Goal: Information Seeking & Learning: Find specific fact

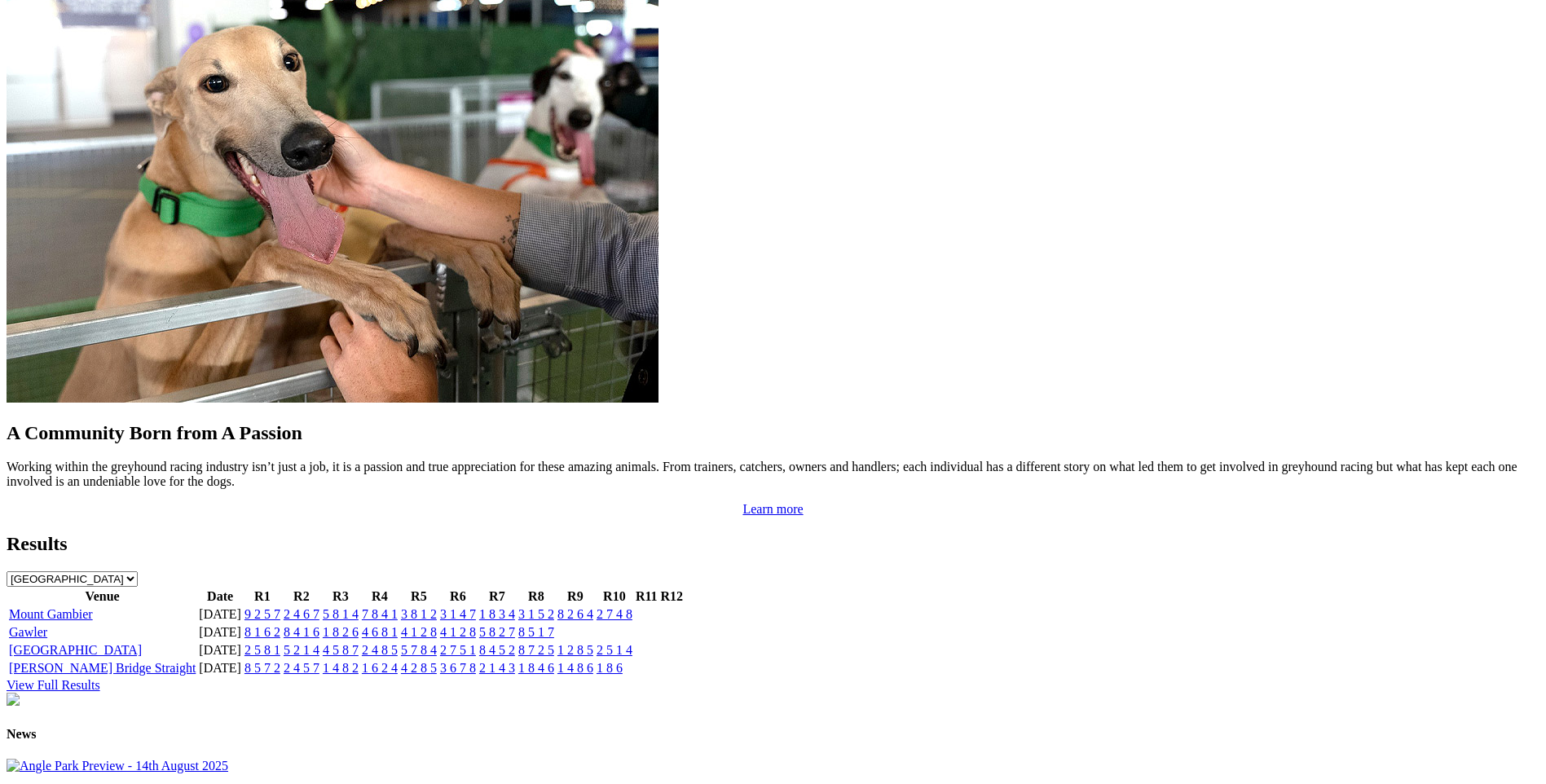
scroll to position [1466, 0]
click at [280, 606] on link "9 2 5 7" at bounding box center [262, 613] width 36 height 14
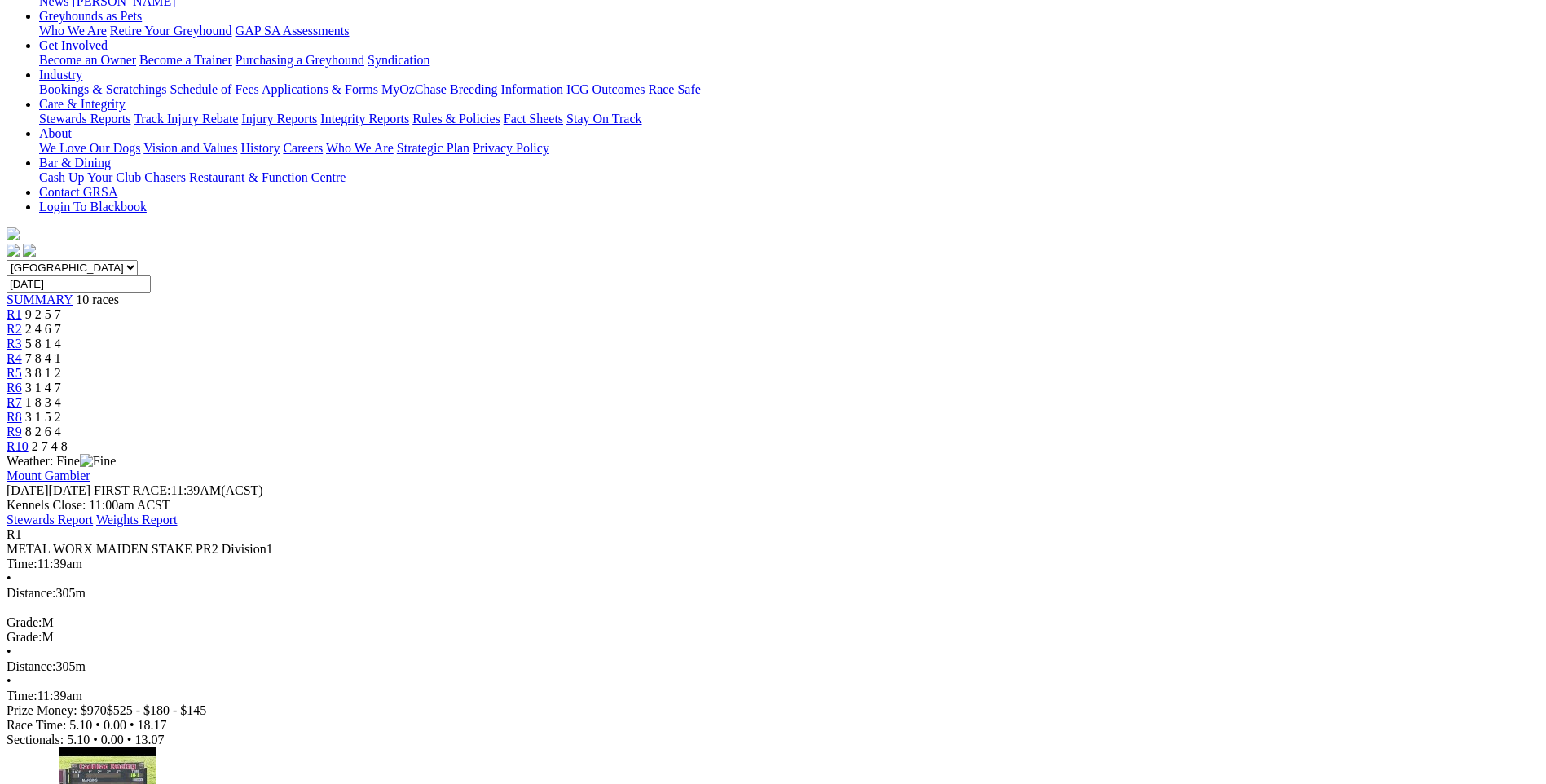
scroll to position [163, 0]
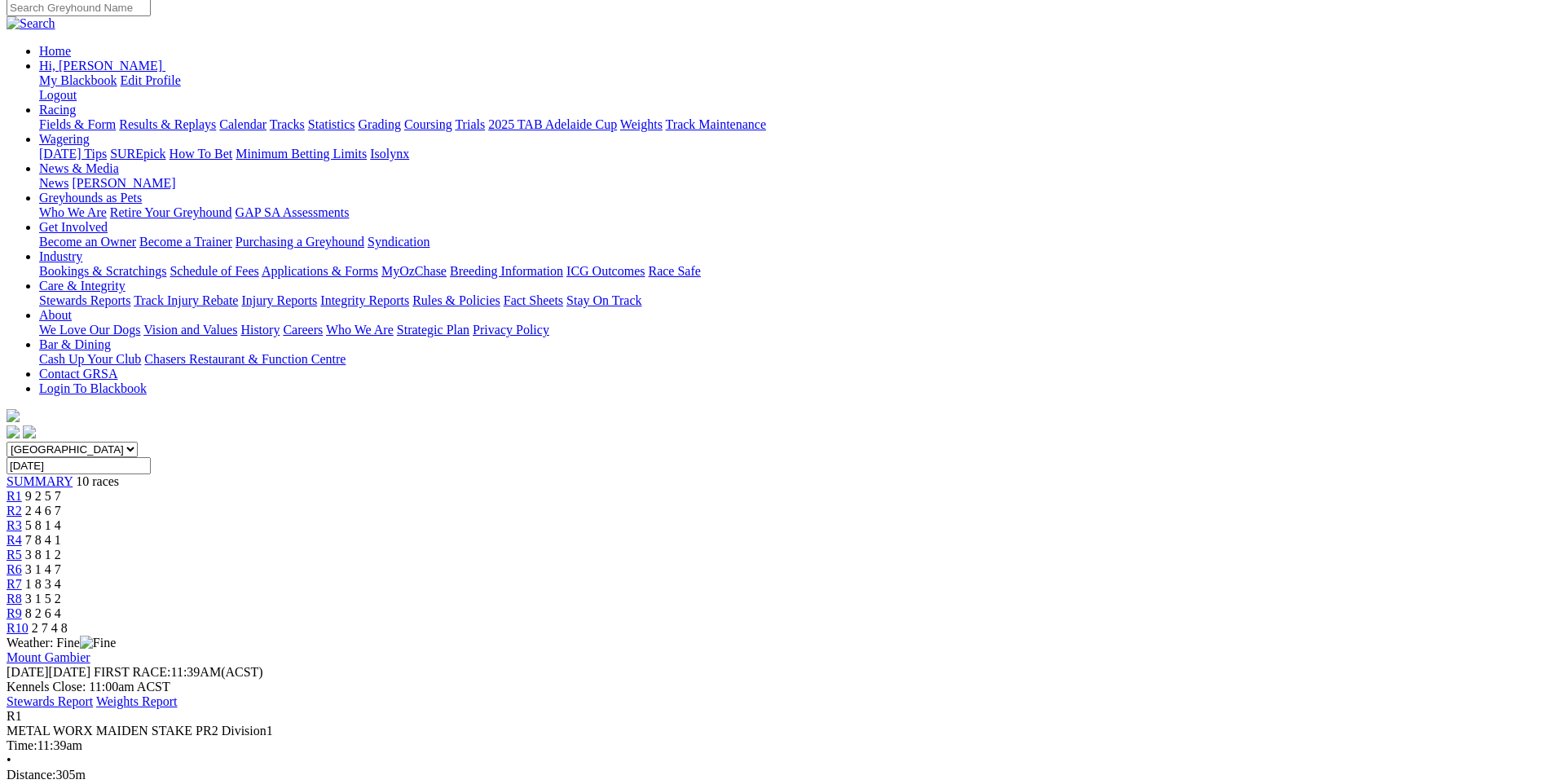
click at [22, 503] on span "R2" at bounding box center [14, 510] width 15 height 14
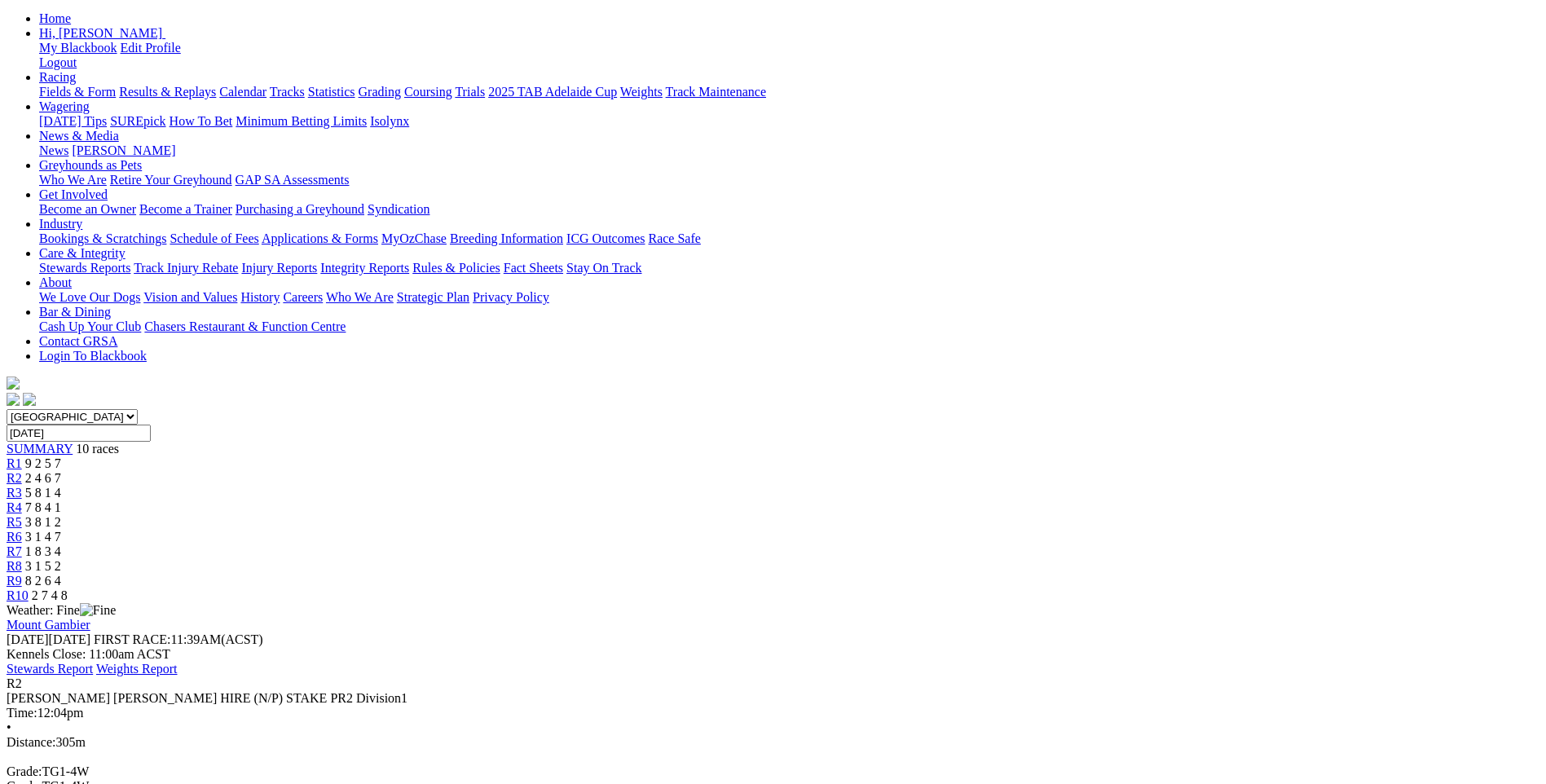
scroll to position [244, 0]
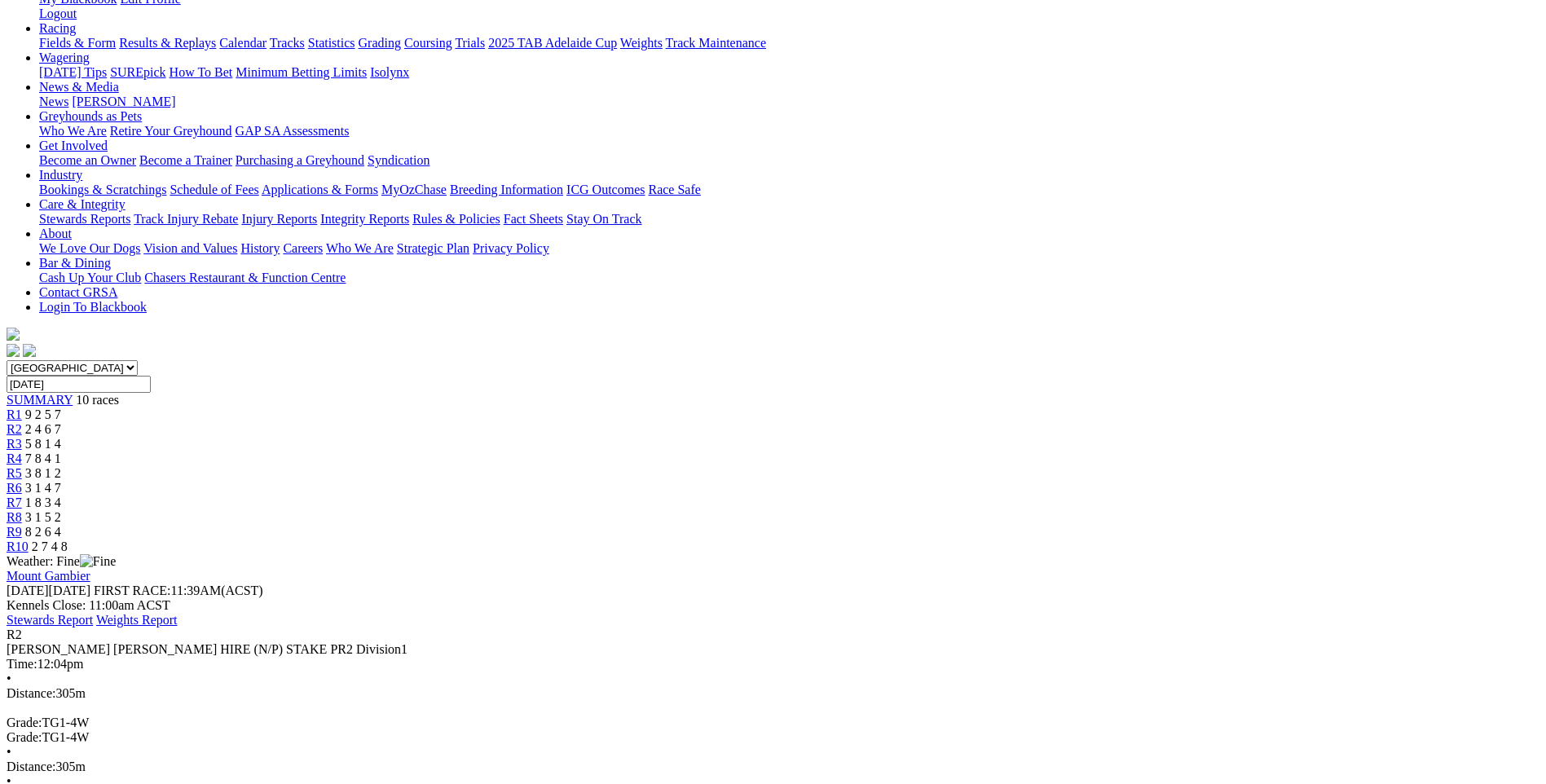
click at [61, 437] on span "5 8 1 4" at bounding box center [43, 444] width 36 height 14
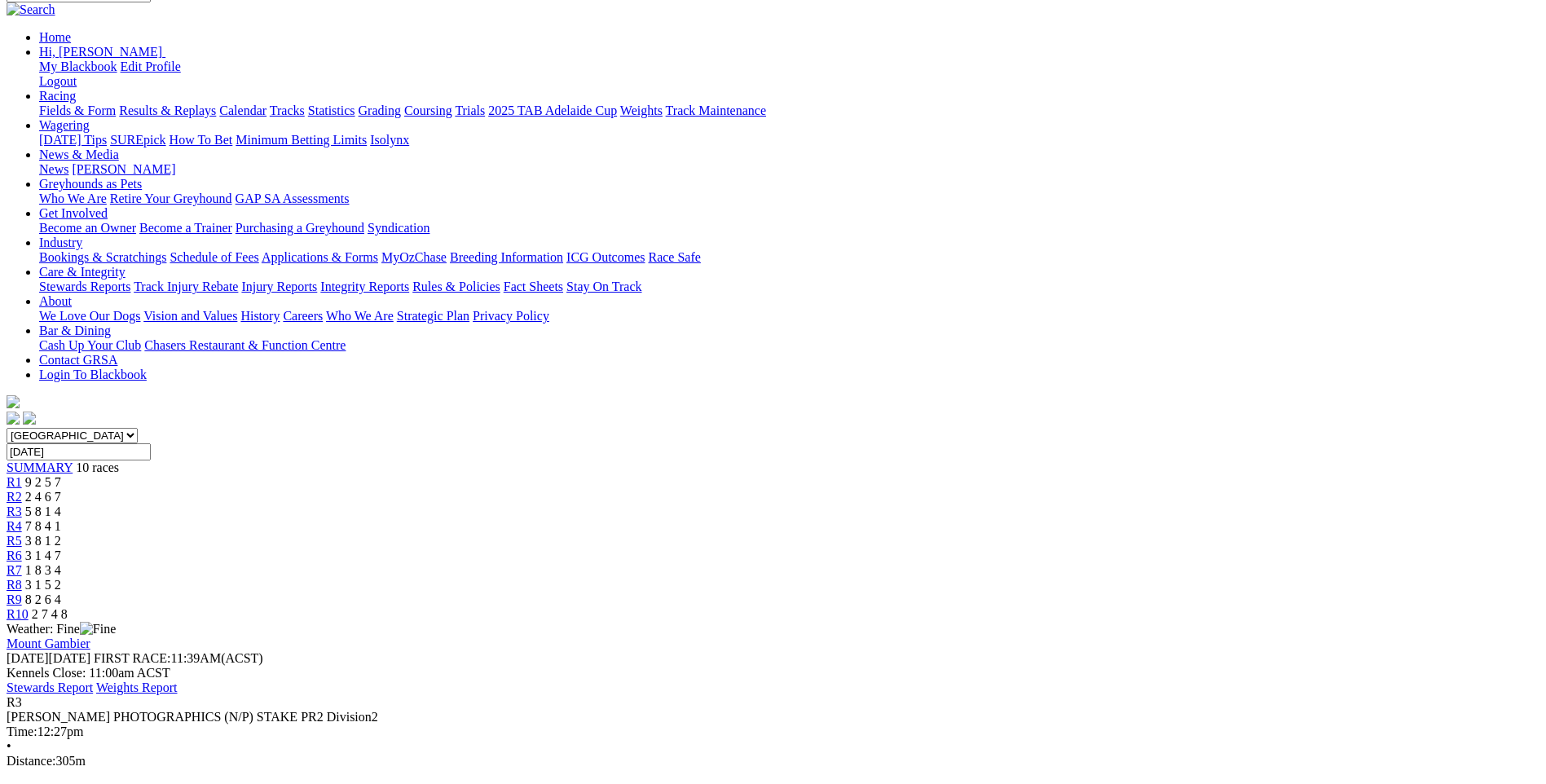
scroll to position [163, 0]
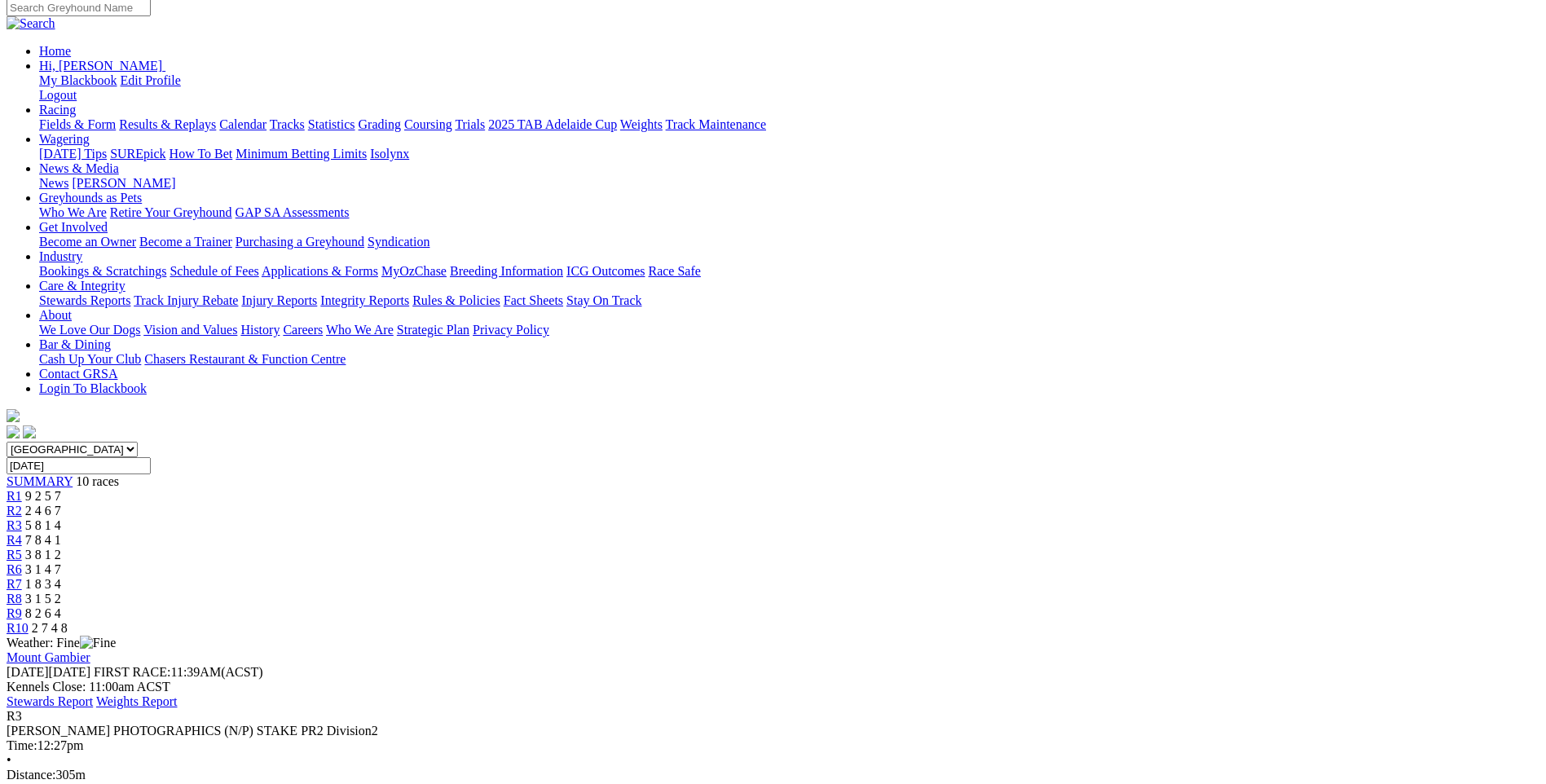
click at [22, 533] on span "R4" at bounding box center [14, 540] width 15 height 14
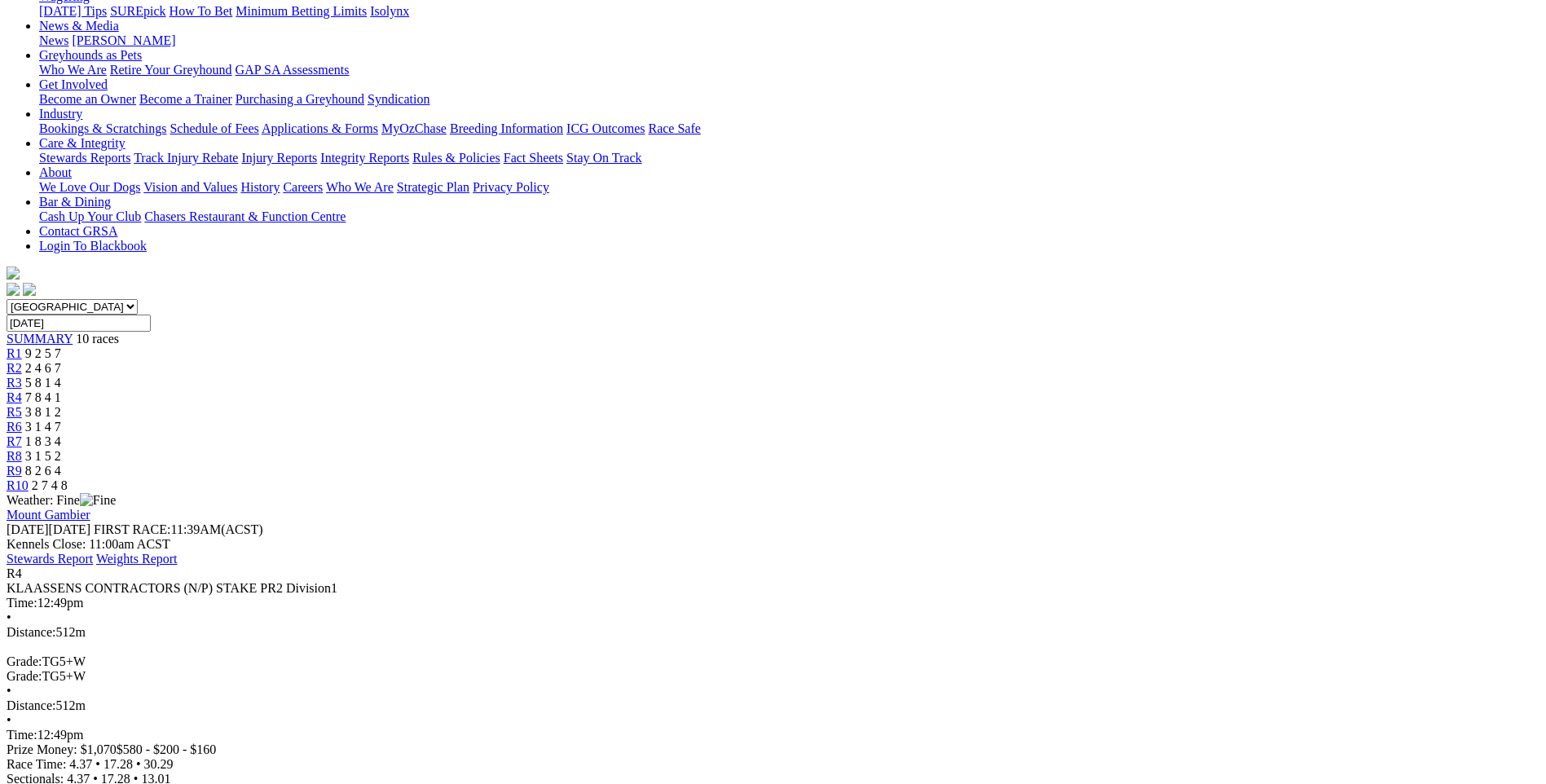
scroll to position [163, 0]
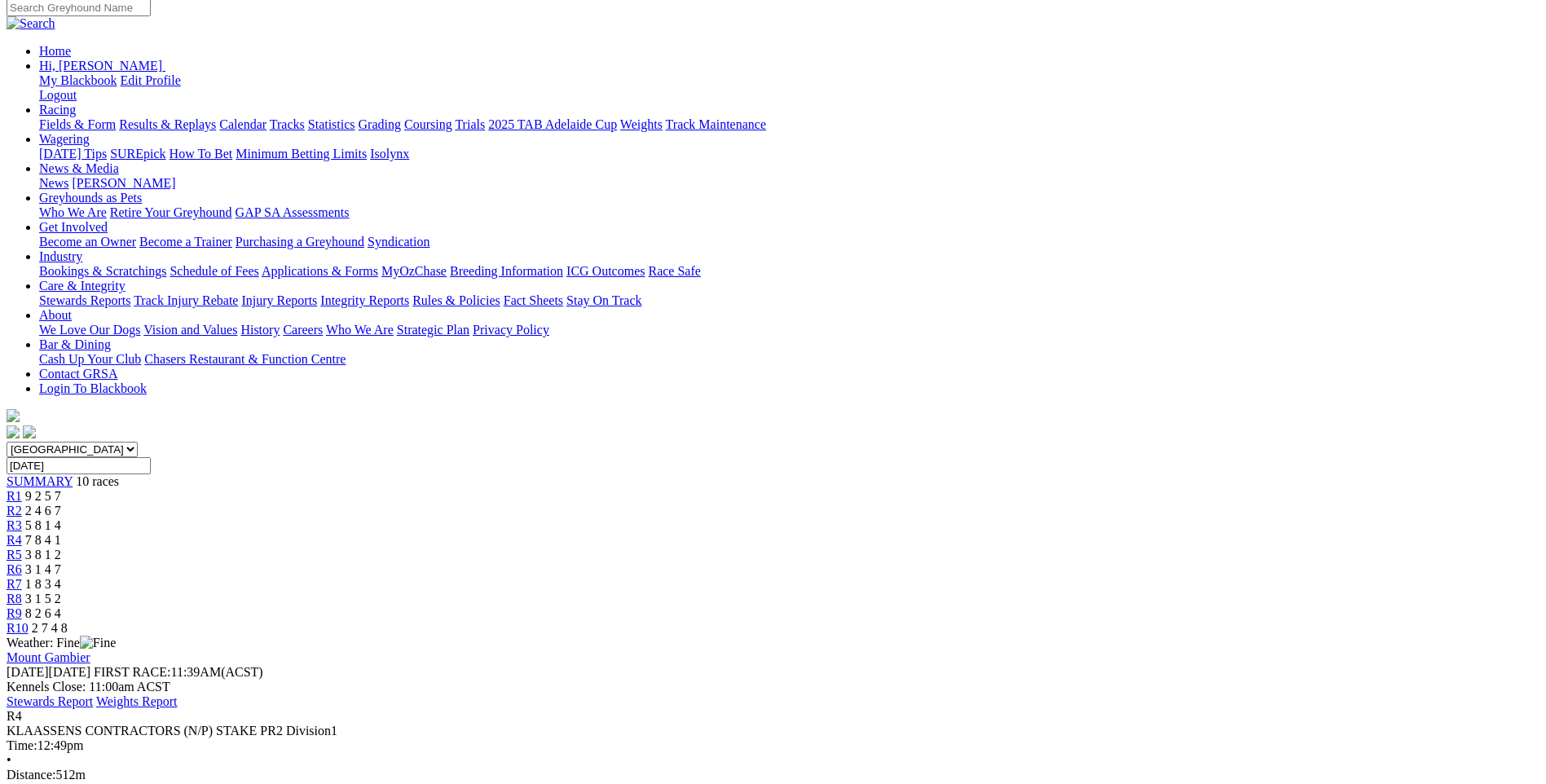
click at [22, 547] on span "R5" at bounding box center [14, 554] width 15 height 14
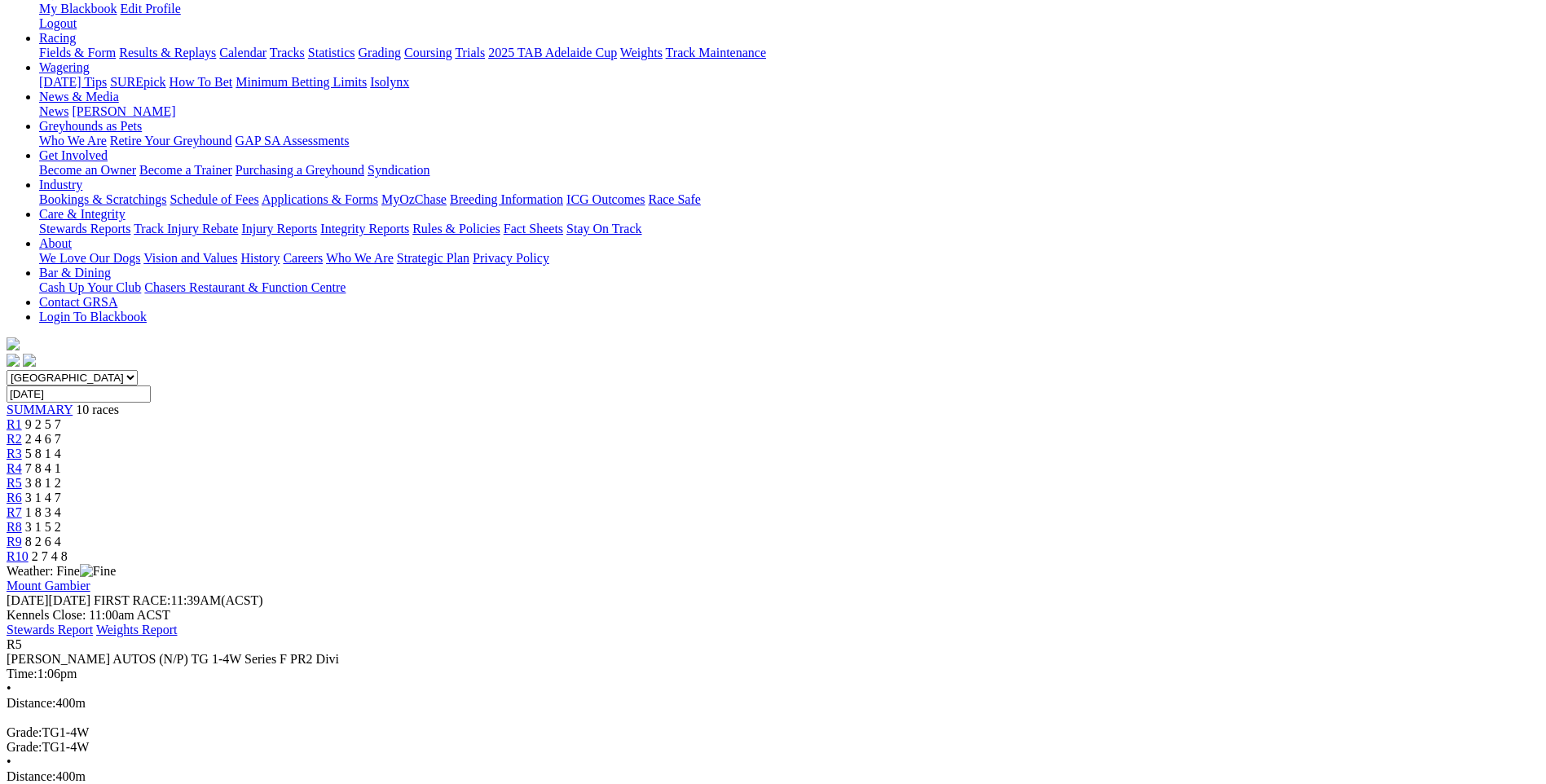
scroll to position [244, 0]
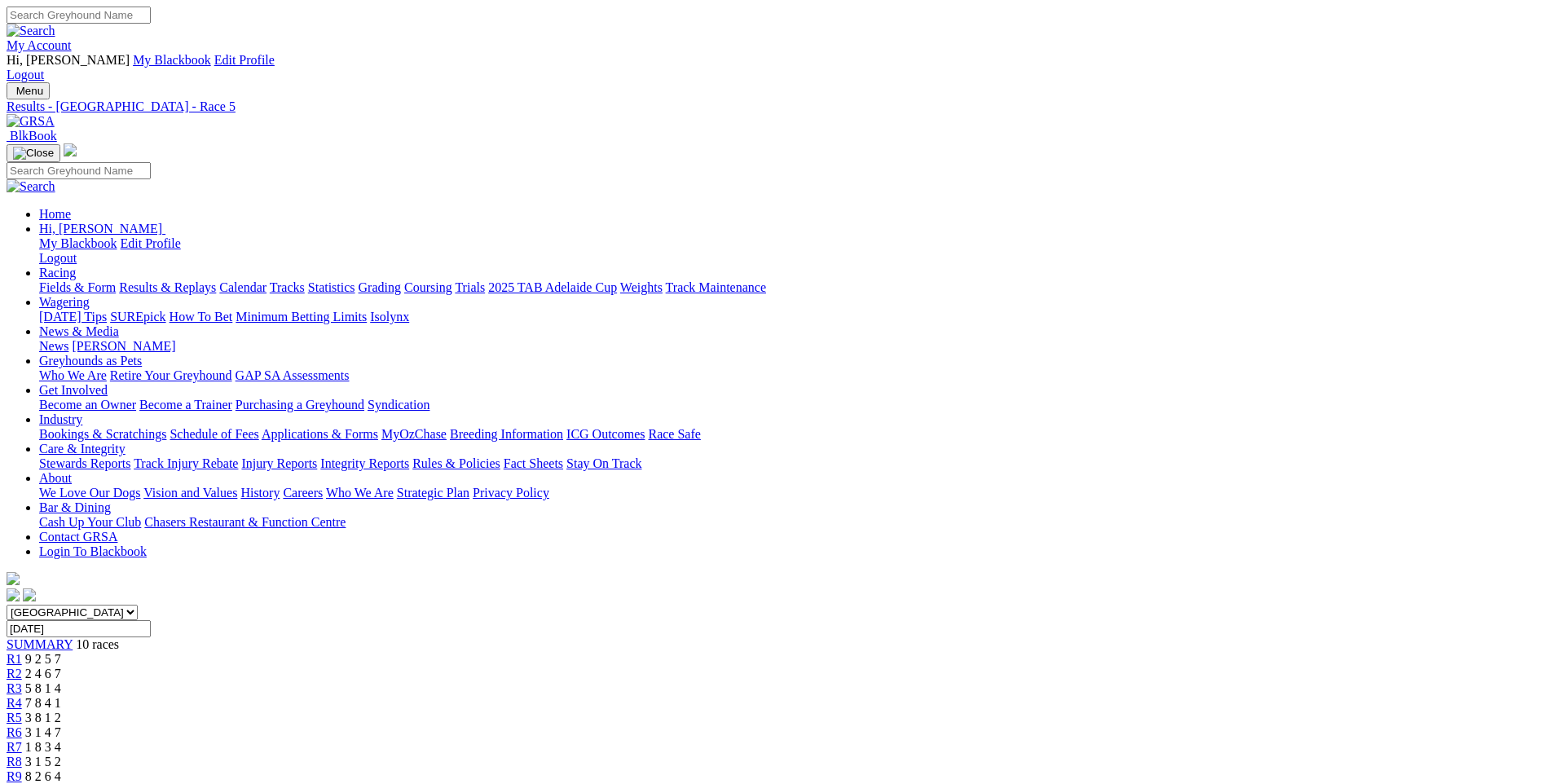
click at [22, 725] on span "R6" at bounding box center [14, 731] width 15 height 14
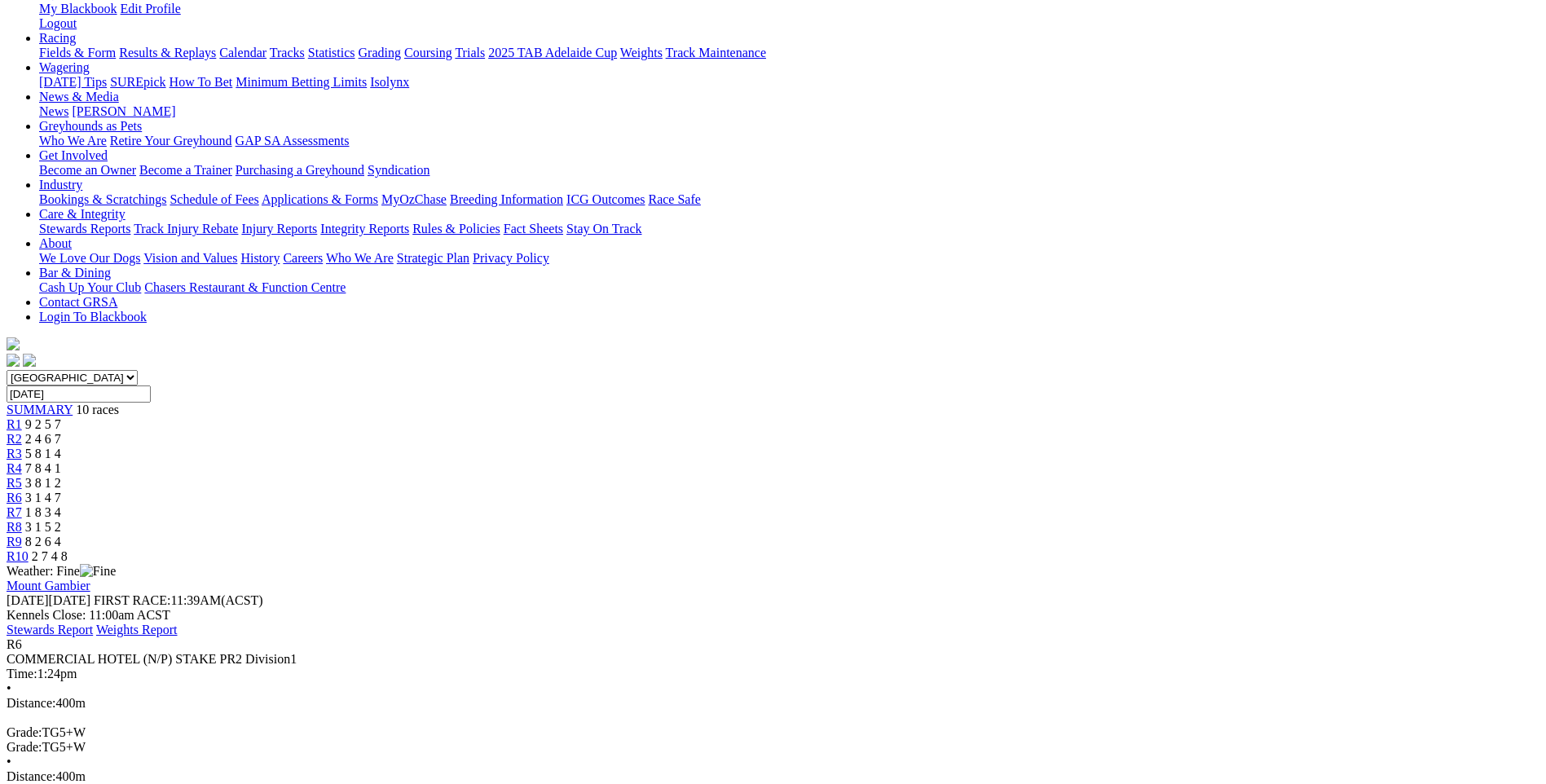
scroll to position [81, 0]
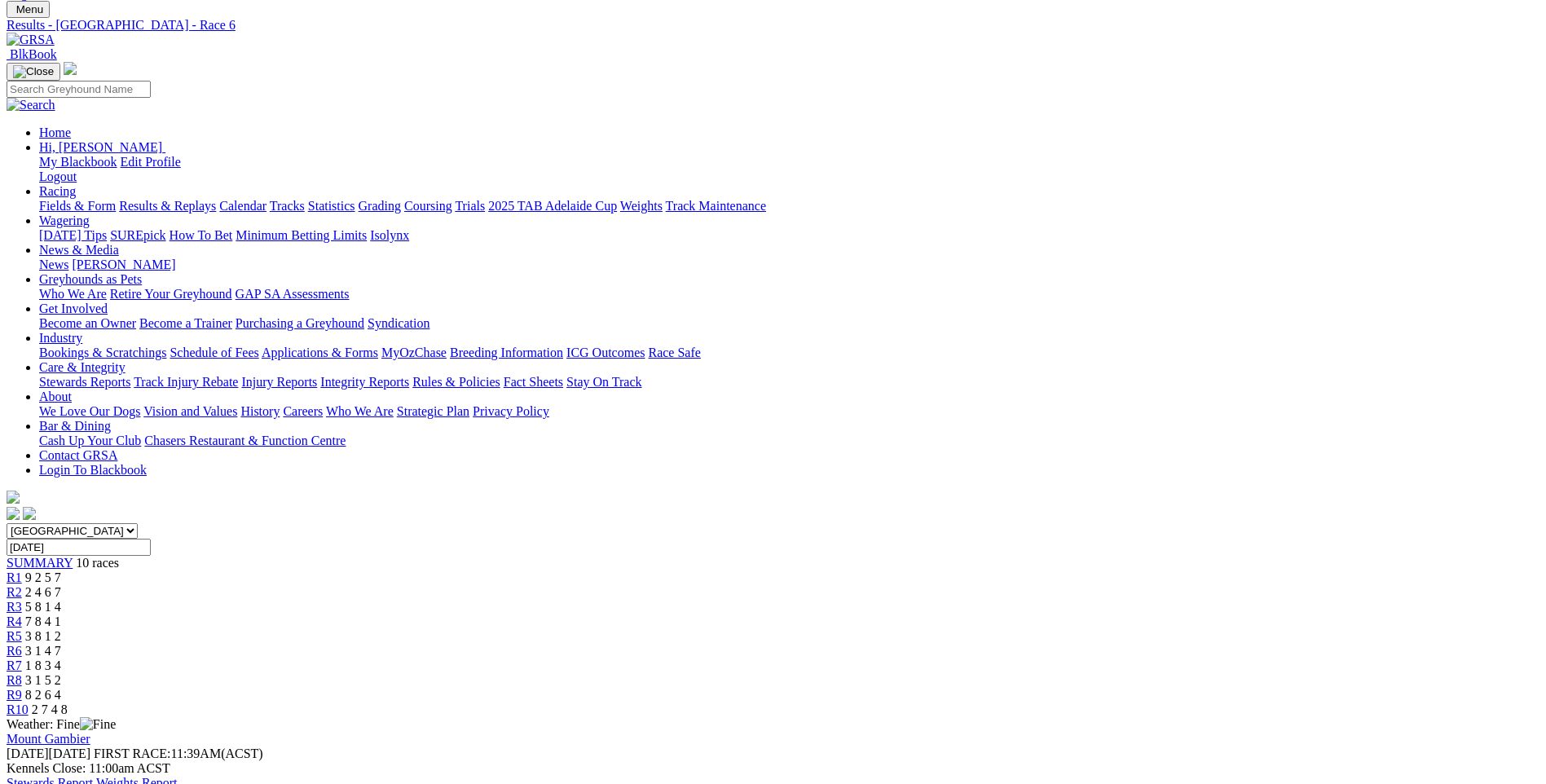
click at [22, 658] on span "R7" at bounding box center [14, 665] width 15 height 14
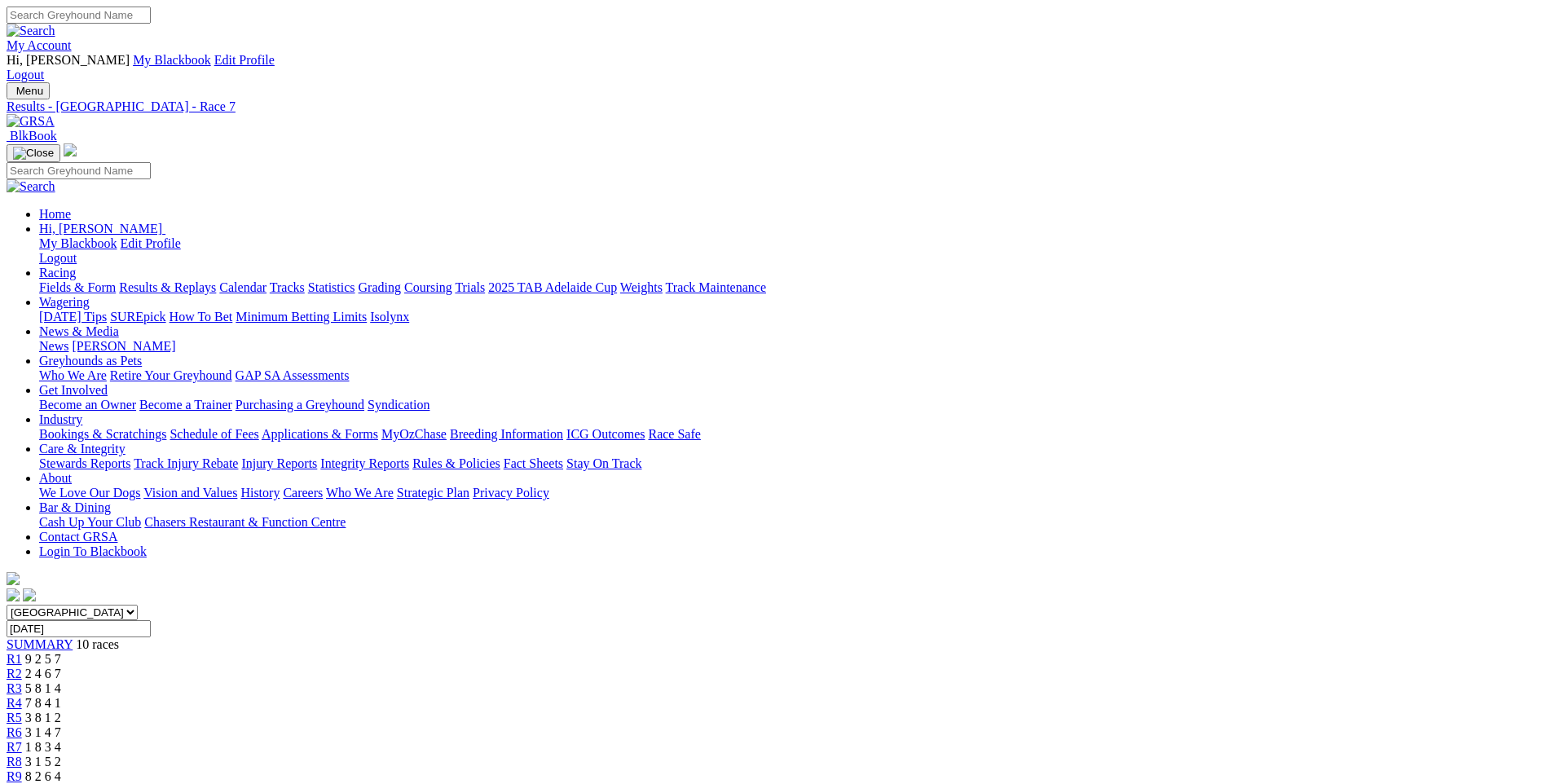
click at [22, 754] on span "R8" at bounding box center [14, 761] width 15 height 14
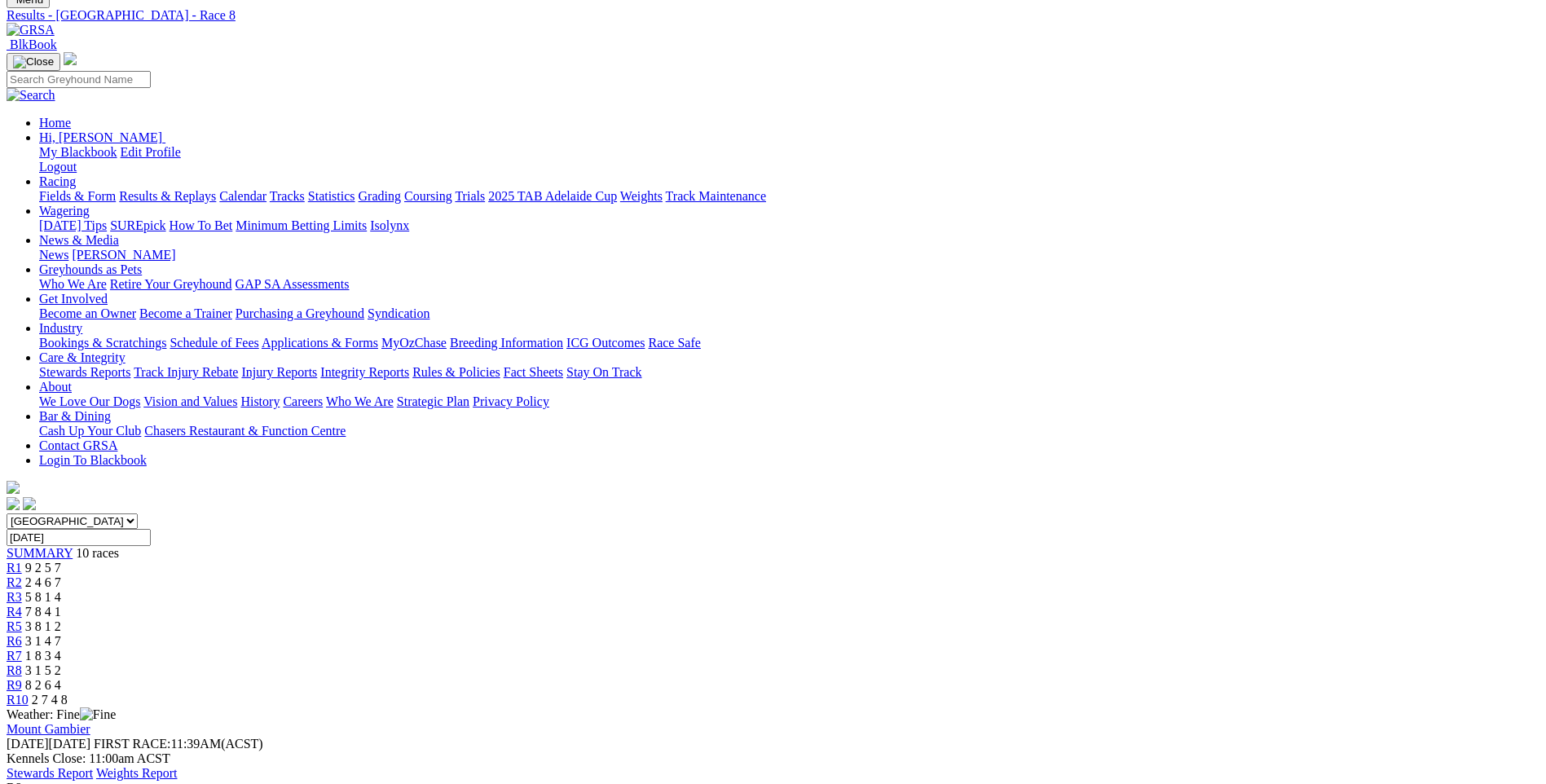
scroll to position [81, 0]
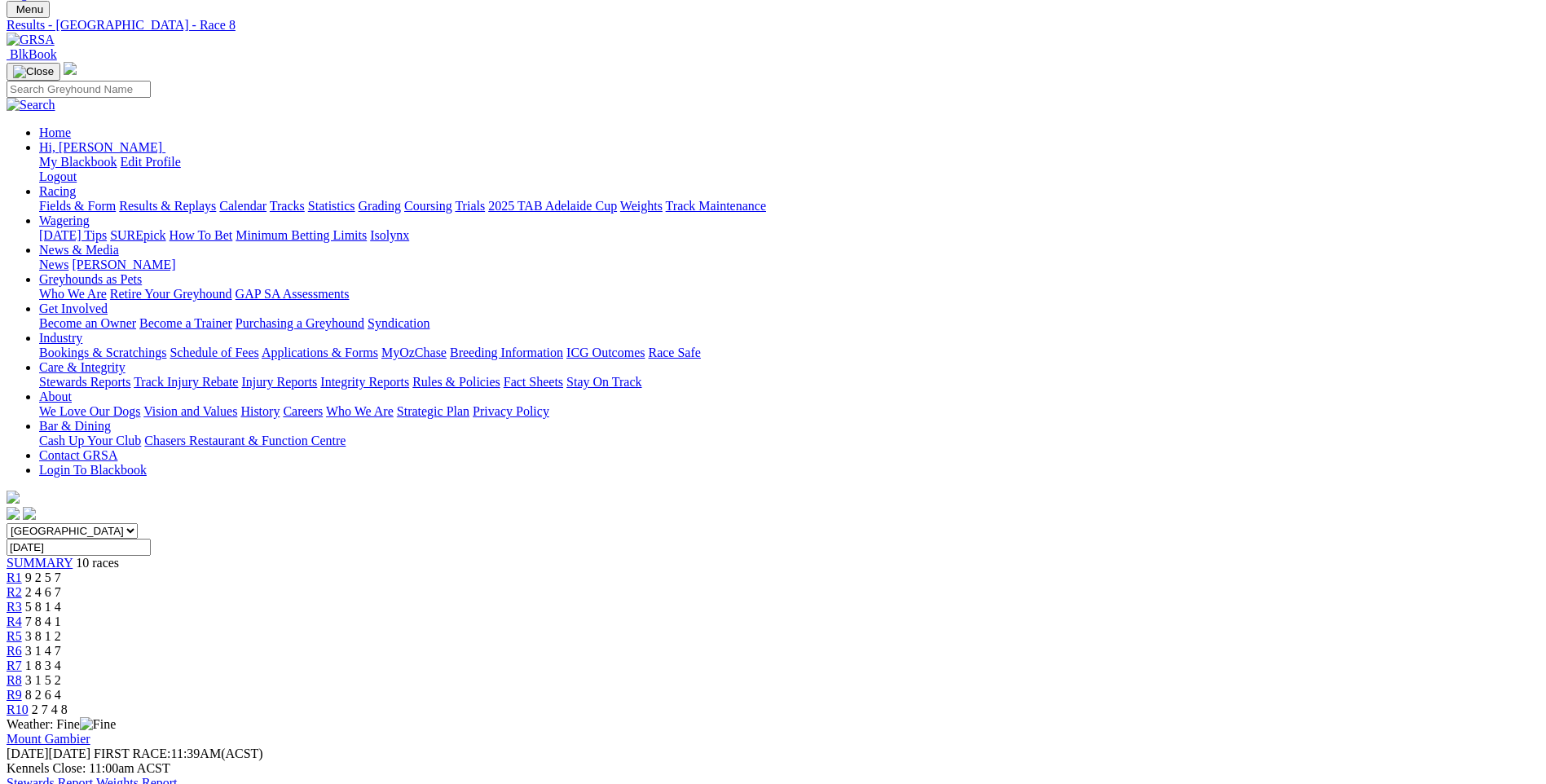
click at [22, 687] on link "R9" at bounding box center [14, 694] width 15 height 14
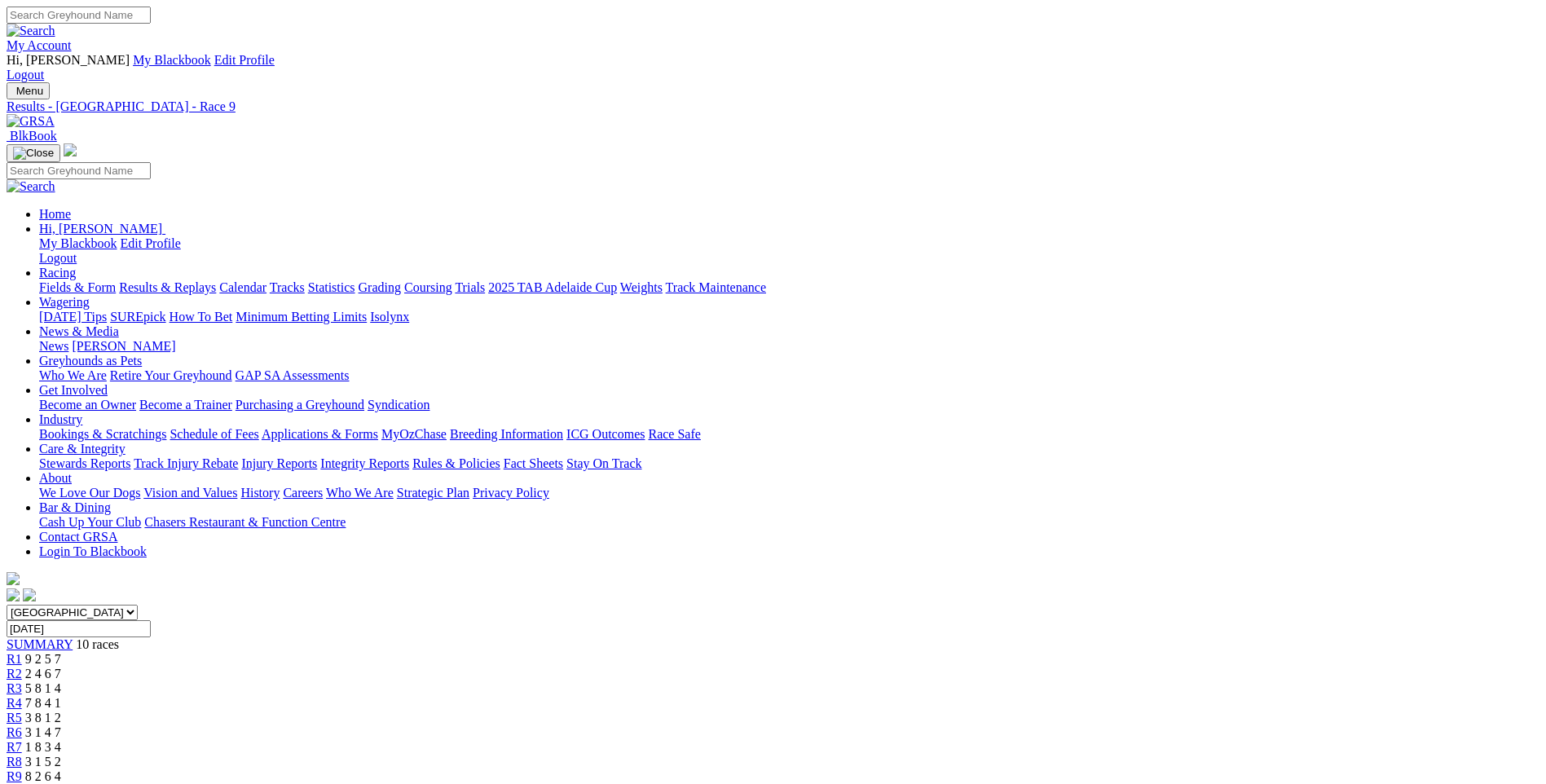
click at [29, 783] on span "R10" at bounding box center [18, 791] width 22 height 14
click at [22, 652] on span "R1" at bounding box center [14, 658] width 15 height 14
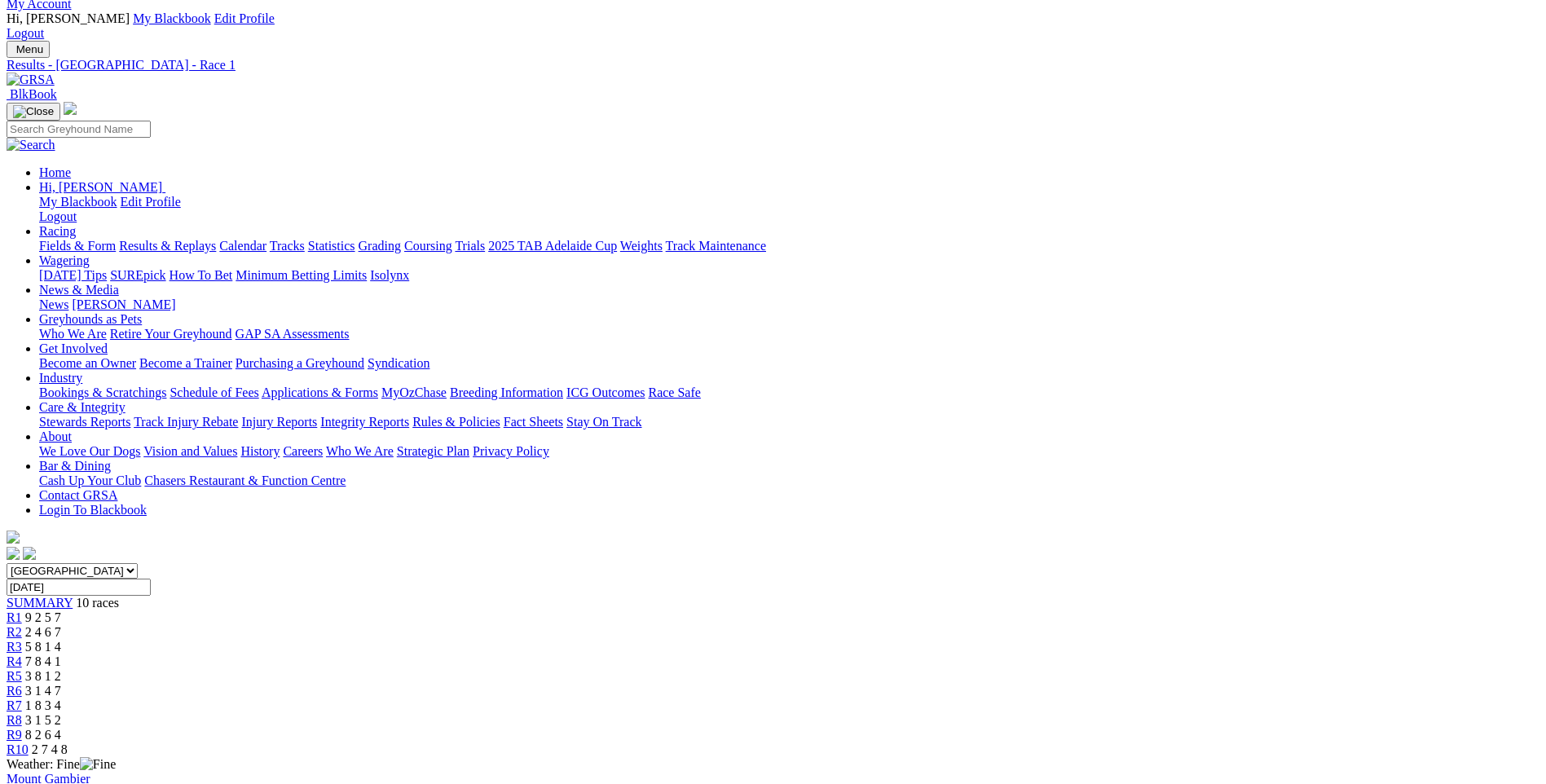
scroll to position [81, 0]
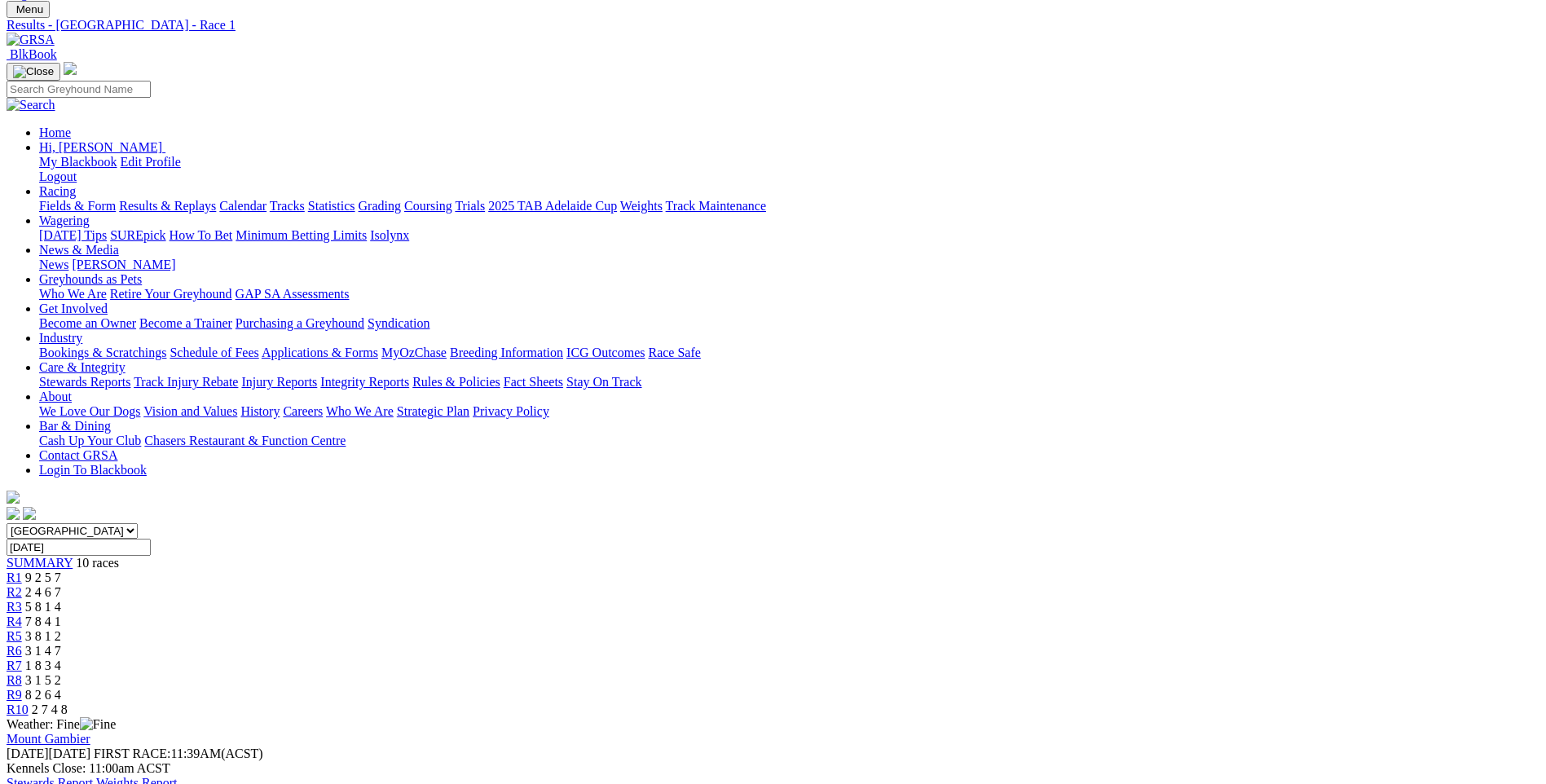
click at [22, 585] on span "R2" at bounding box center [14, 591] width 15 height 14
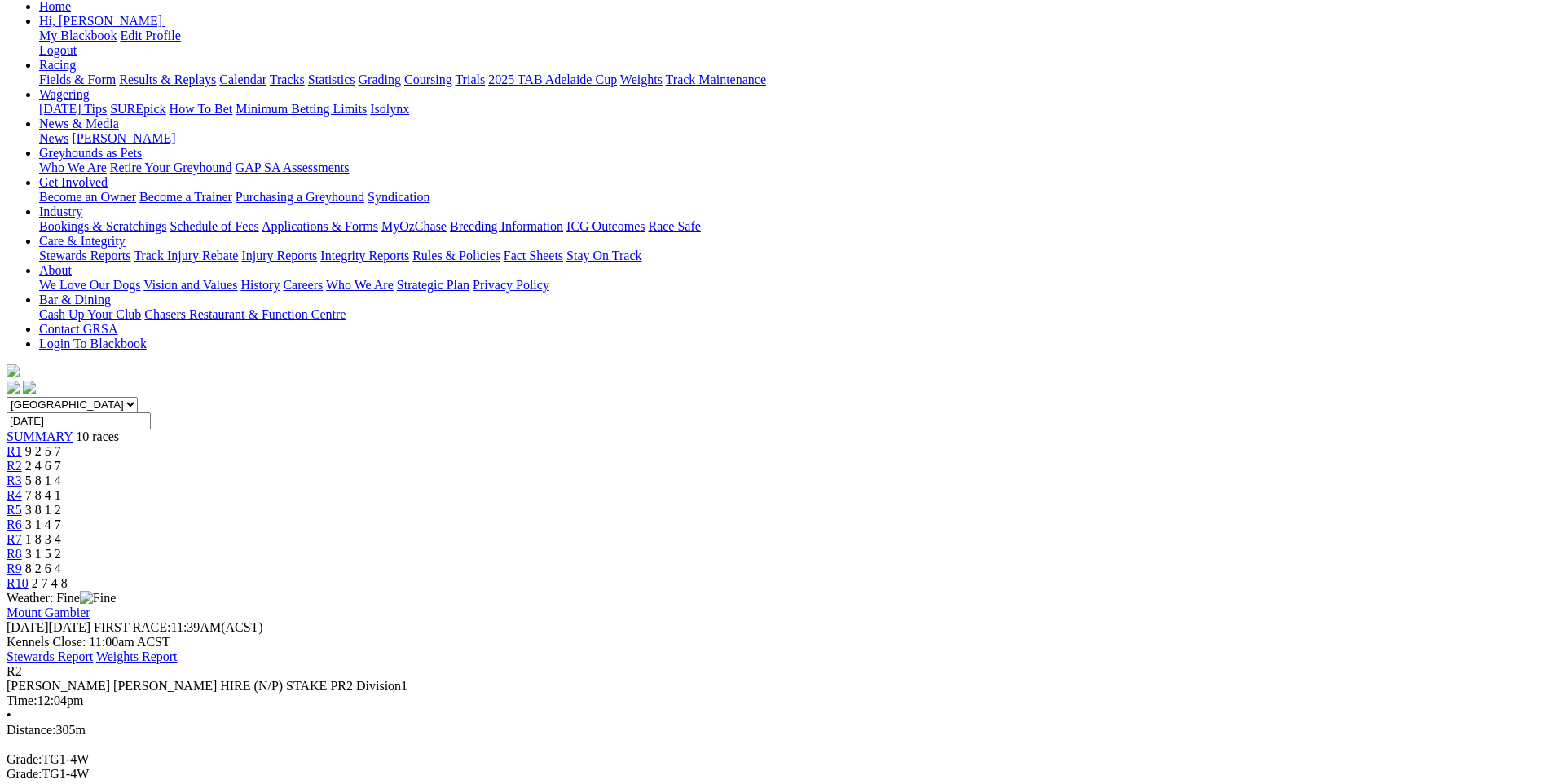
scroll to position [244, 0]
